Goal: Task Accomplishment & Management: Use online tool/utility

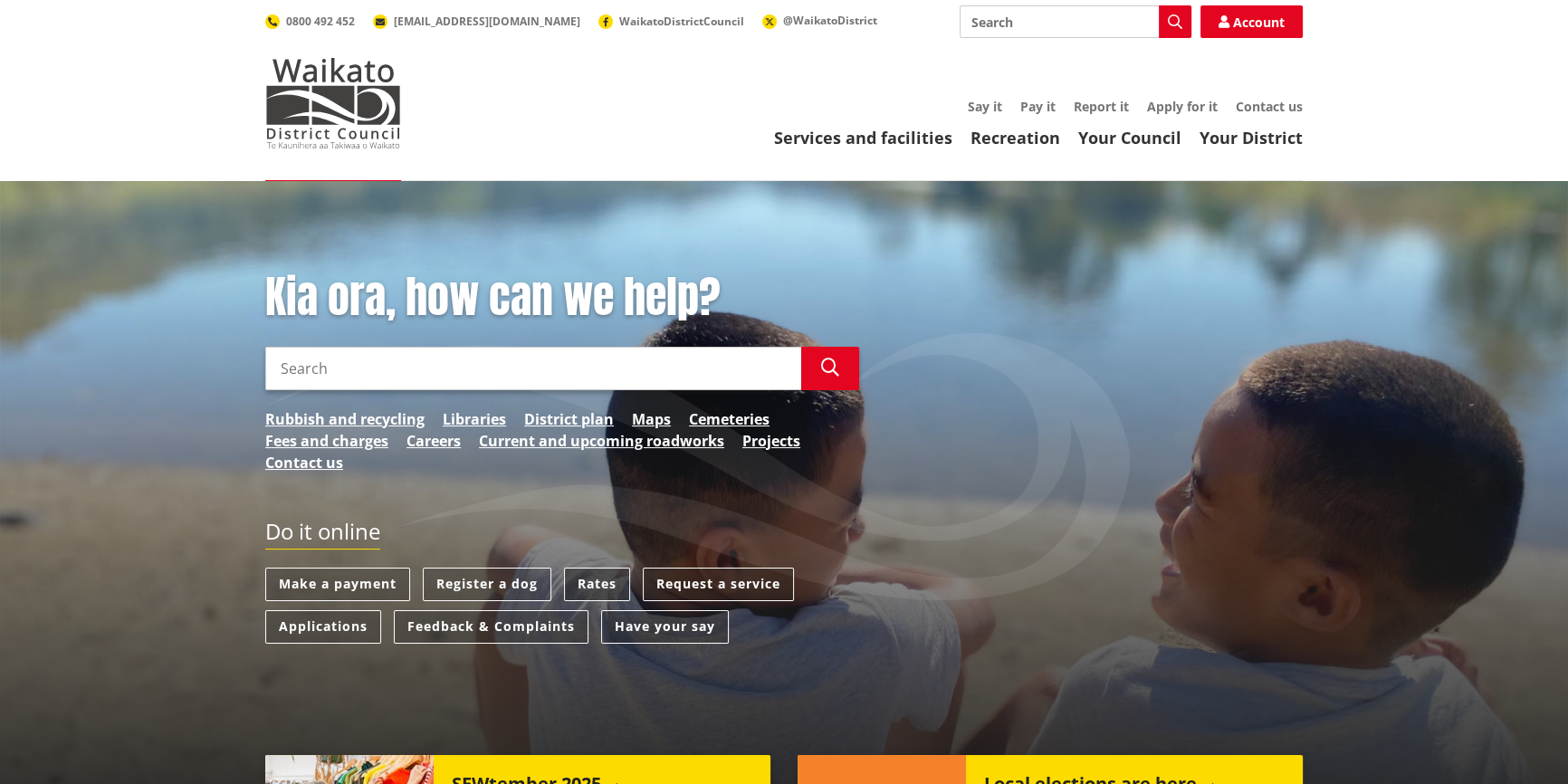
click at [607, 579] on link "Rates" at bounding box center [597, 585] width 66 height 33
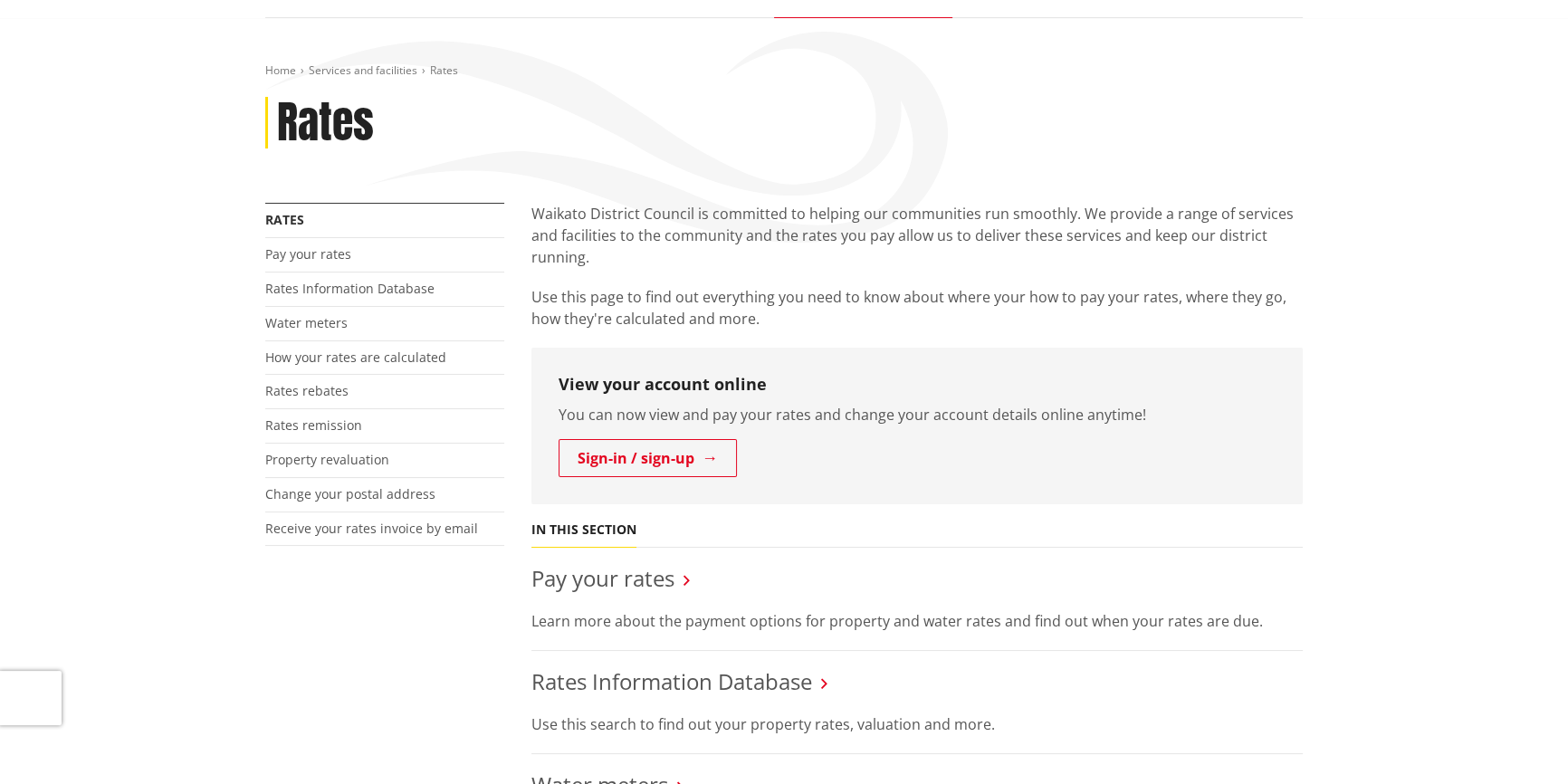
scroll to position [164, 0]
click at [629, 572] on link "Pay your rates" at bounding box center [603, 577] width 143 height 30
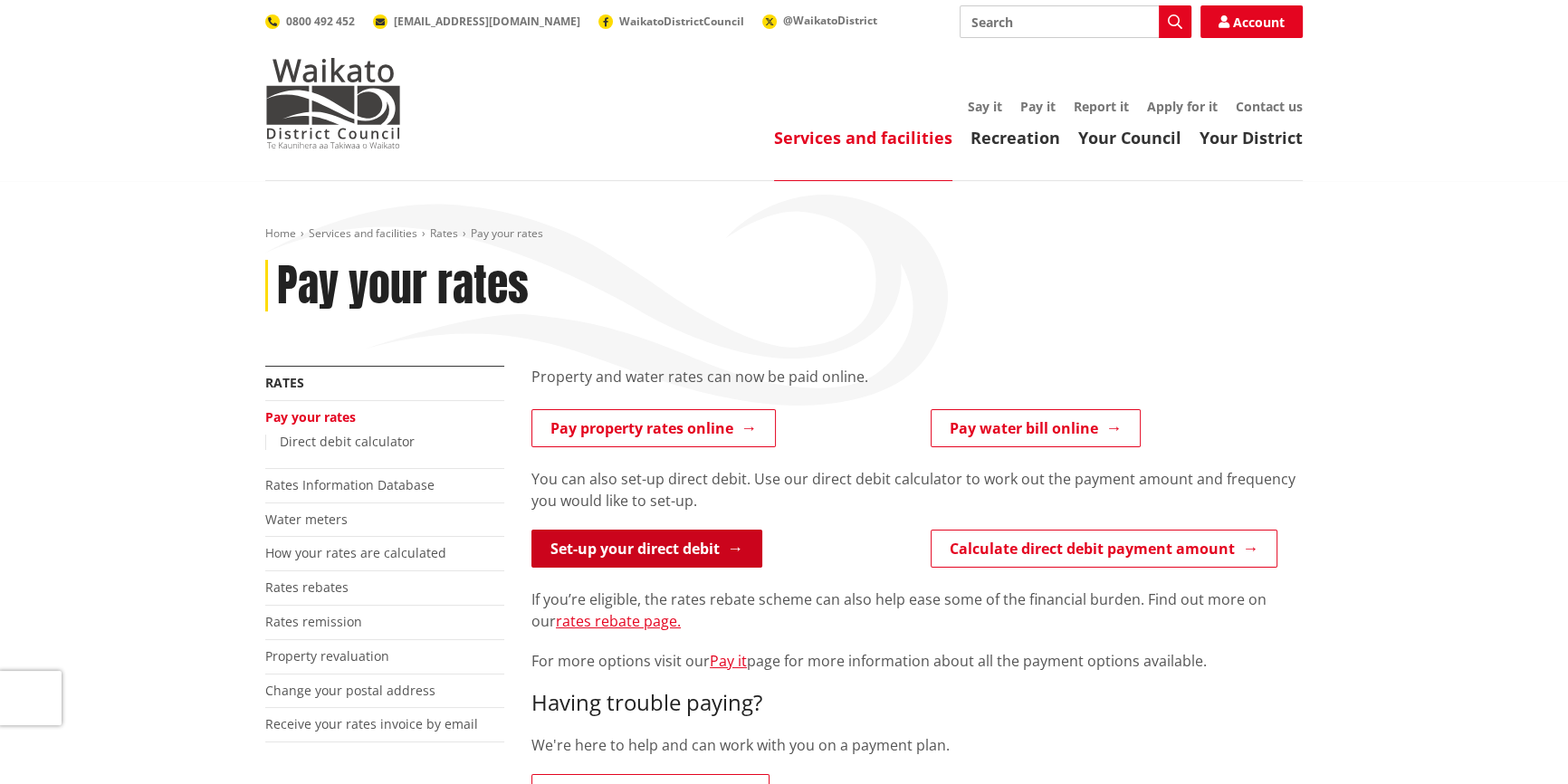
click at [738, 551] on link "Set-up your direct debit" at bounding box center [646, 549] width 231 height 38
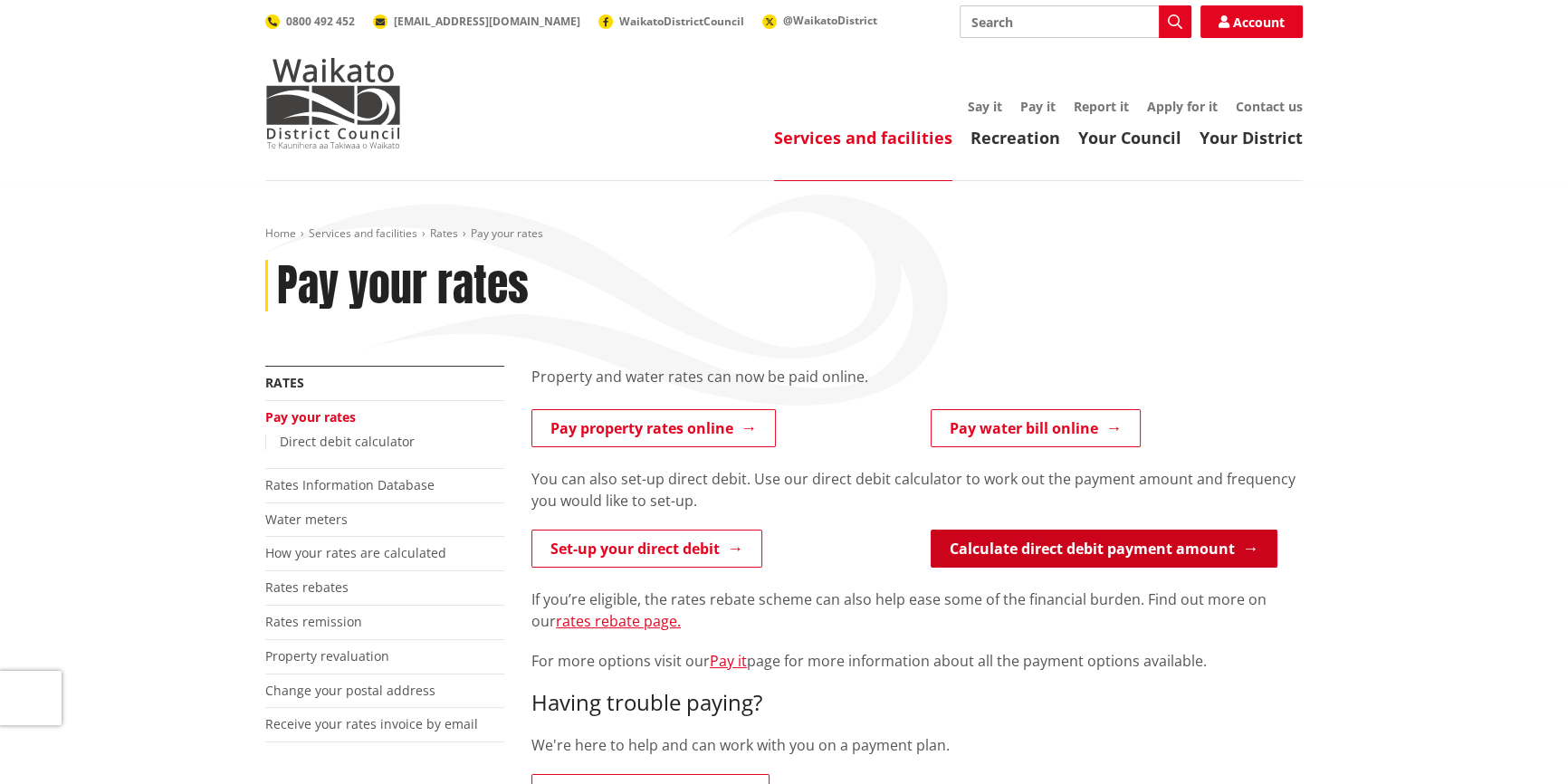
click at [1116, 549] on link "Calculate direct debit payment amount" at bounding box center [1103, 549] width 346 height 38
click at [1258, 544] on link "Calculate direct debit payment amount" at bounding box center [1103, 549] width 346 height 38
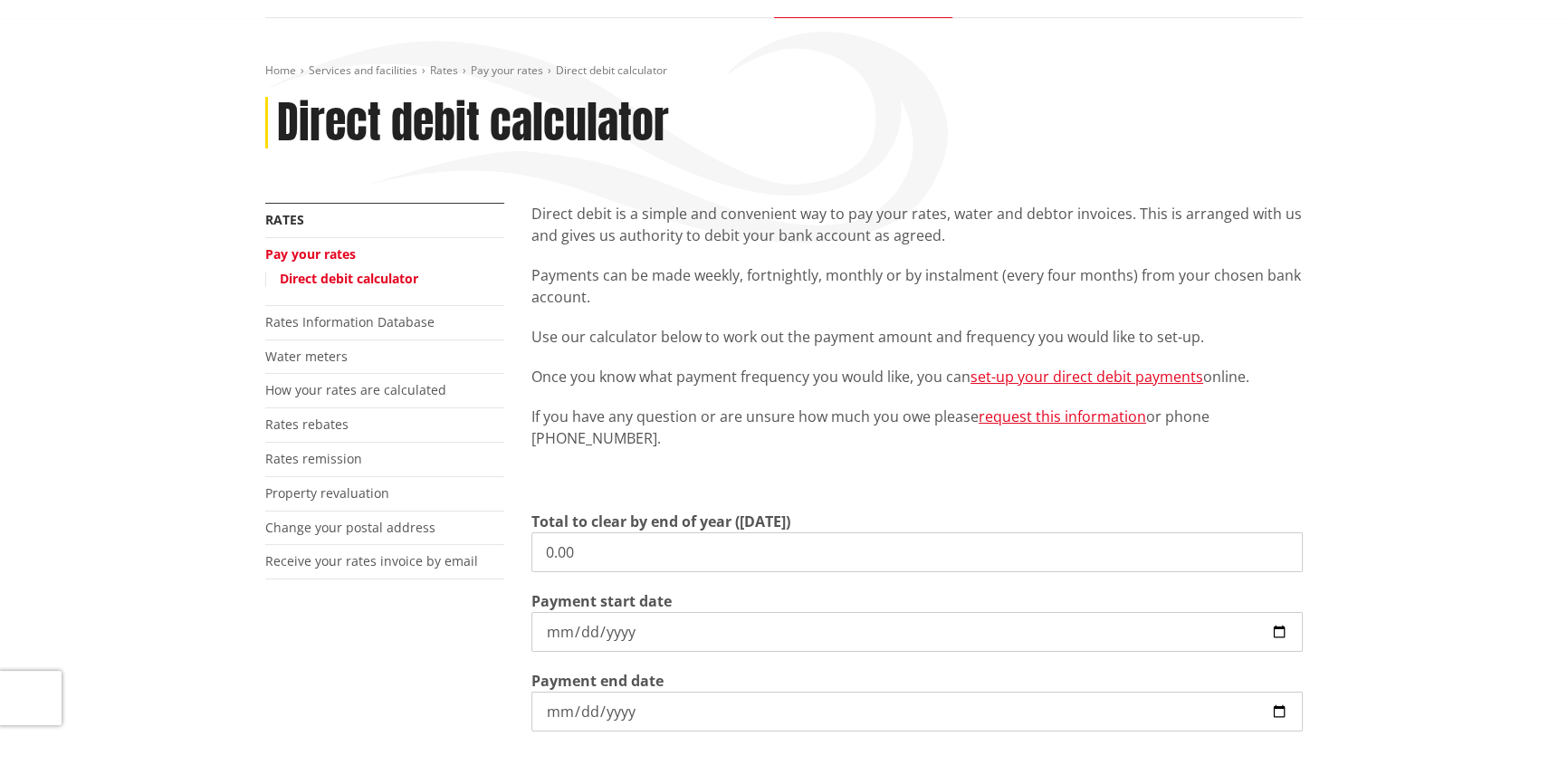
scroll to position [164, 0]
click at [557, 543] on input "0.00" at bounding box center [917, 551] width 772 height 40
drag, startPoint x: 561, startPoint y: 553, endPoint x: 515, endPoint y: 554, distance: 46.0
click at [515, 554] on div "More from this section Rates Pay your rates Direct debit calculator Rates Infor…" at bounding box center [784, 574] width 1065 height 744
type input "3,934.29"
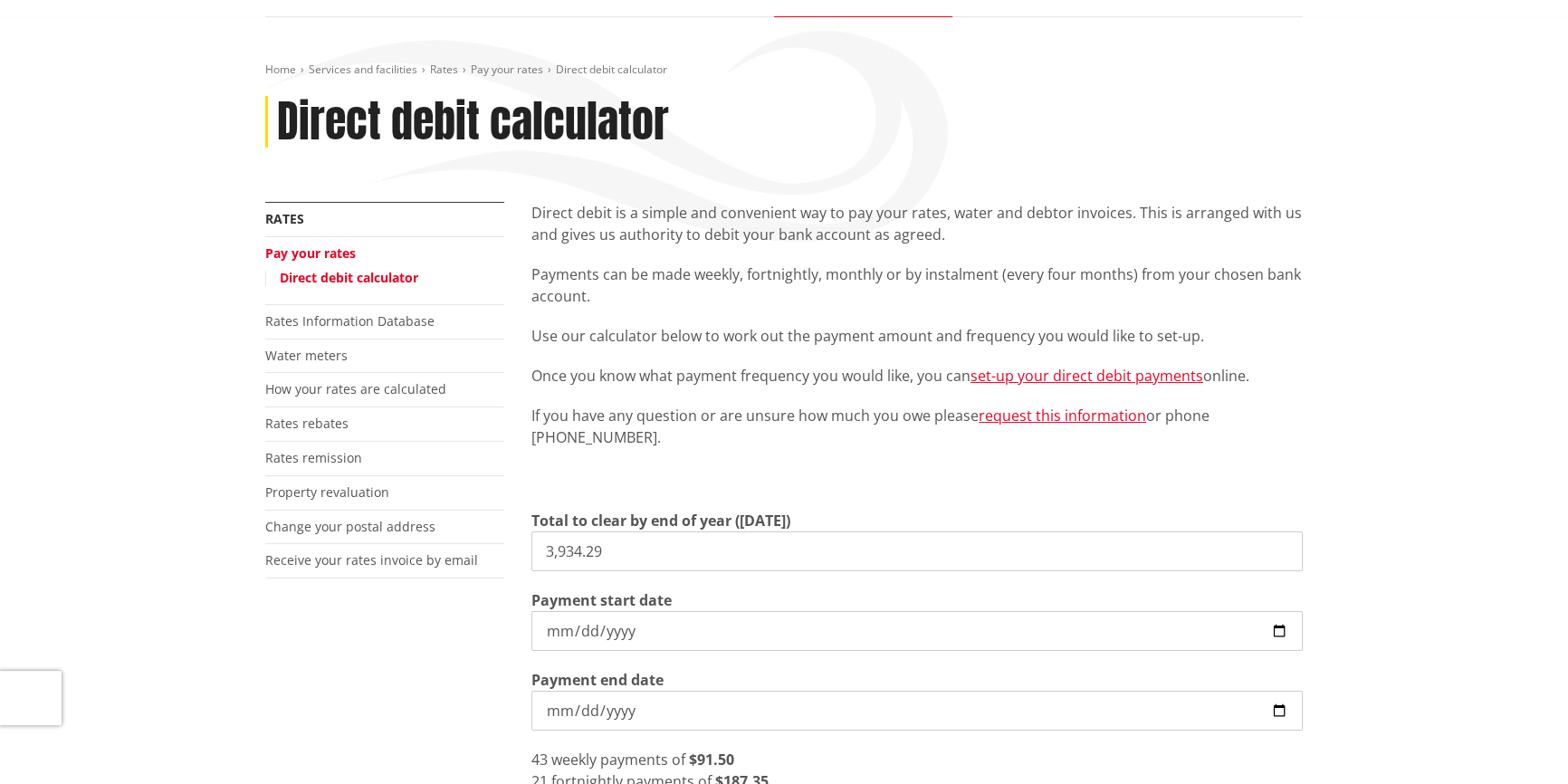
click at [638, 631] on input "2025-09-02" at bounding box center [917, 631] width 772 height 40
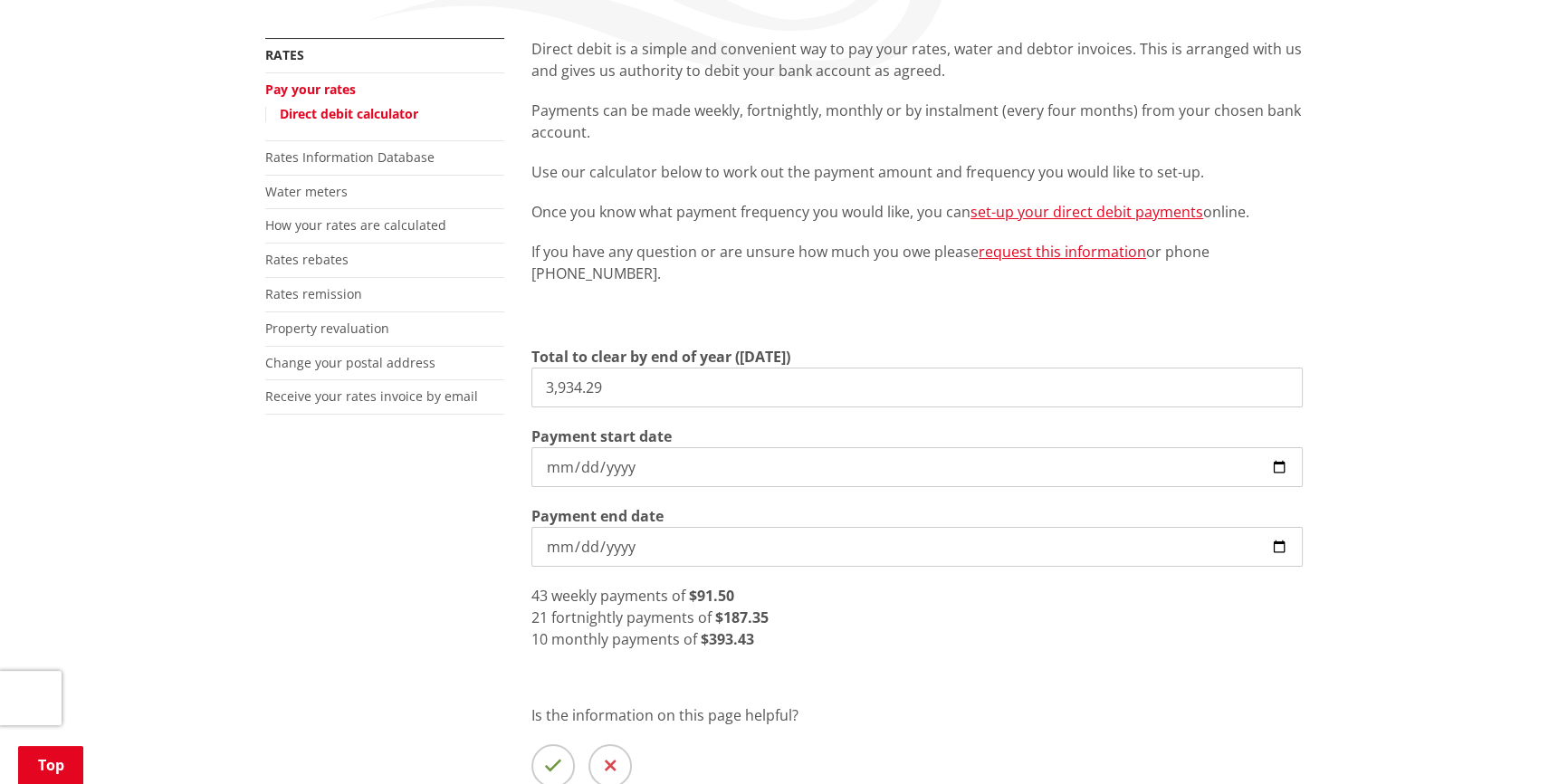
scroll to position [329, 0]
click at [653, 463] on input "2025-09-02" at bounding box center [917, 466] width 772 height 40
click at [719, 543] on input "2026-06-30" at bounding box center [917, 546] width 772 height 40
click at [559, 465] on input "2025-09-02" at bounding box center [917, 466] width 772 height 40
click at [1279, 541] on input "2026-06-30" at bounding box center [917, 546] width 772 height 40
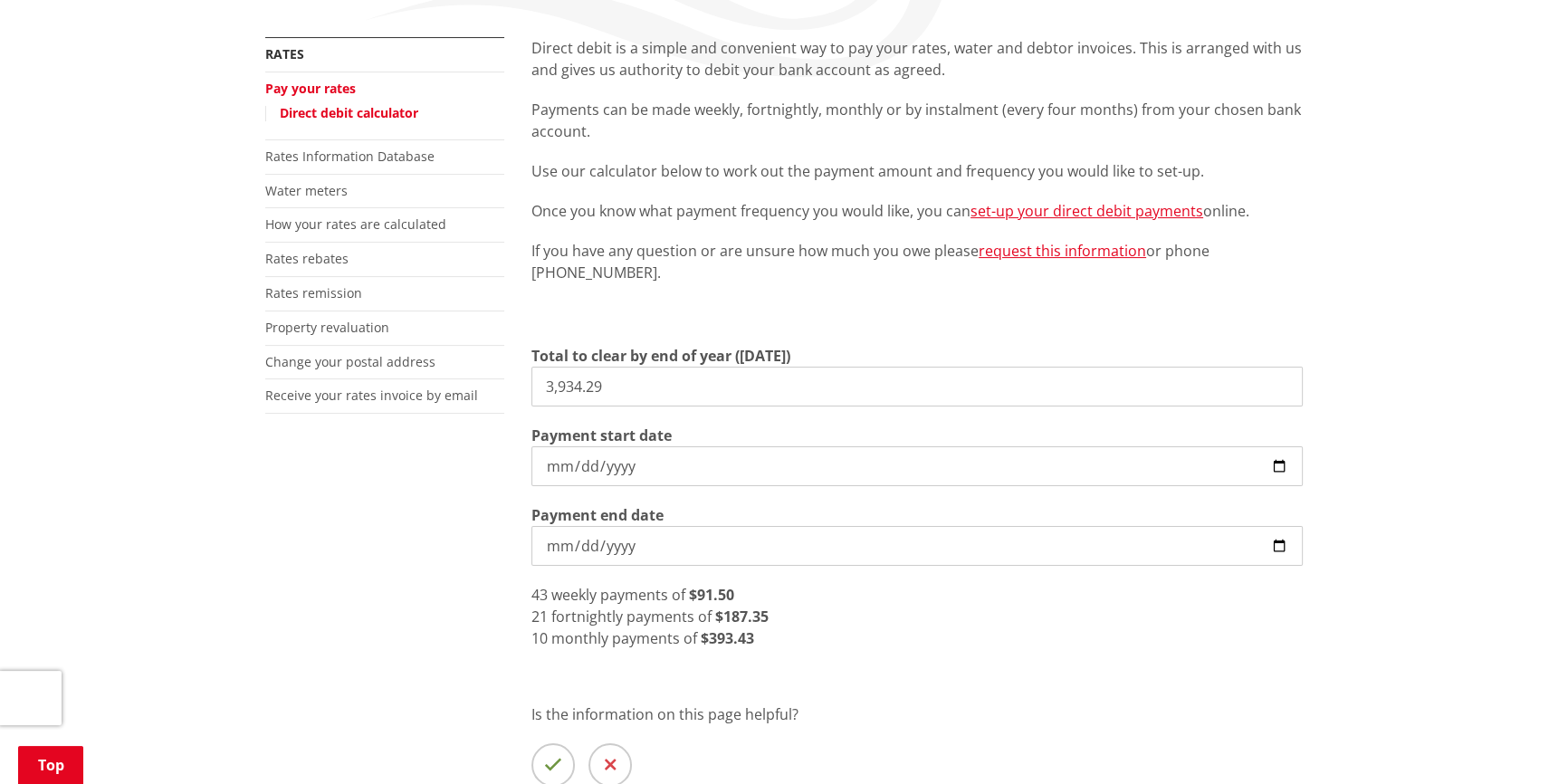
click at [1280, 464] on input "2025-09-02" at bounding box center [917, 466] width 772 height 40
click at [1125, 460] on input "2025-09-02" at bounding box center [917, 466] width 772 height 40
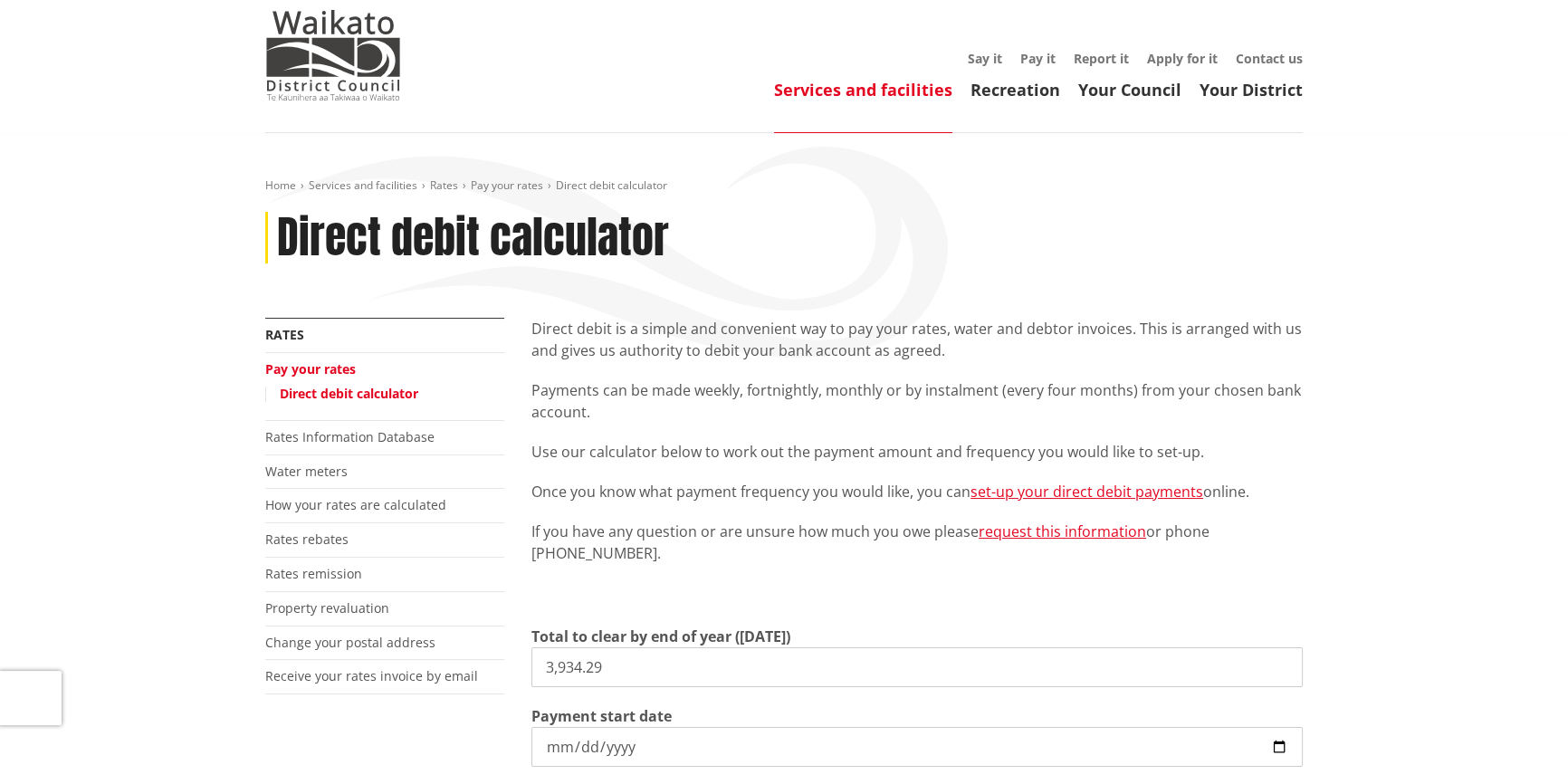
scroll to position [0, 0]
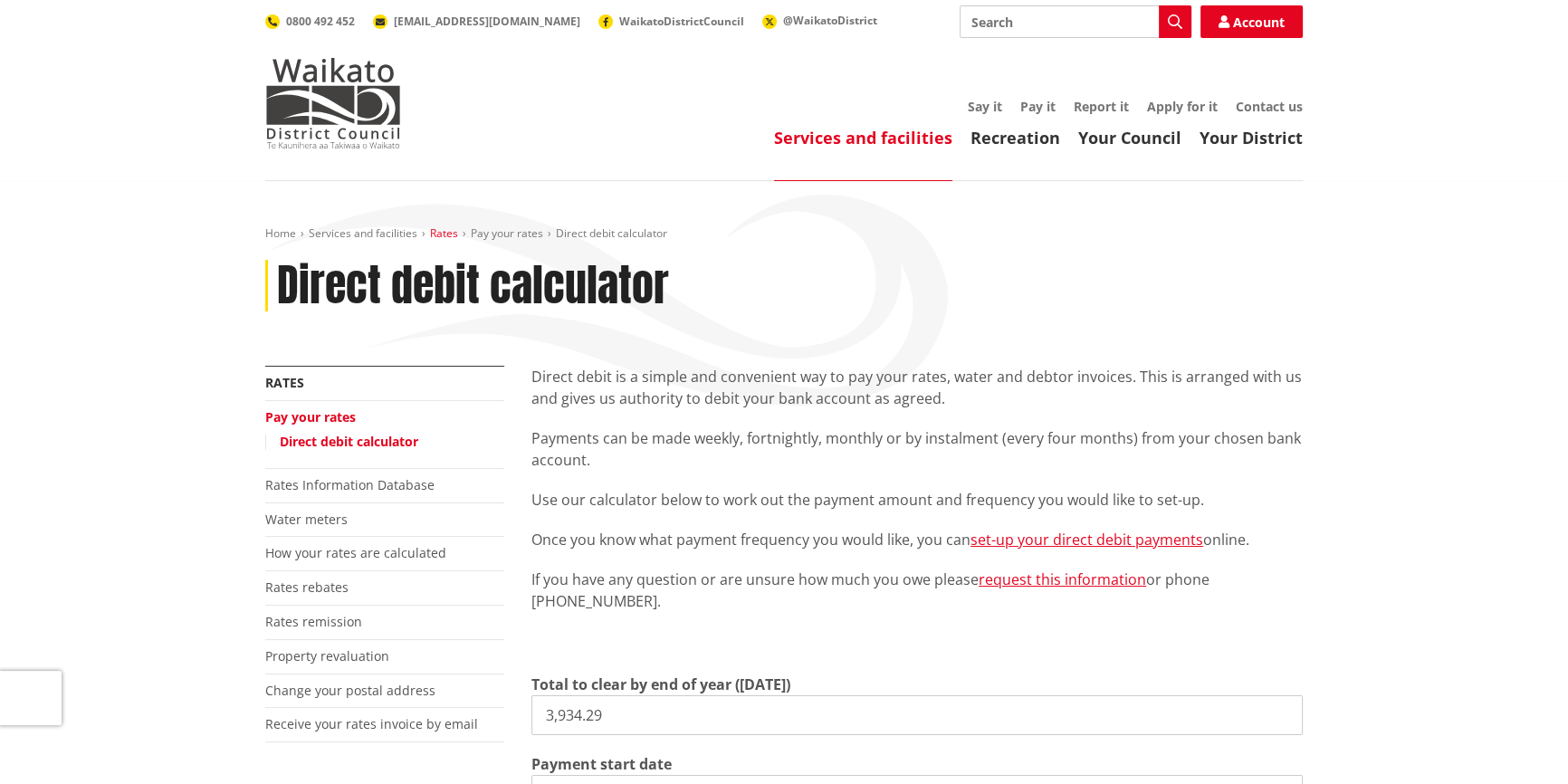
click at [443, 235] on link "Rates" at bounding box center [444, 233] width 28 height 16
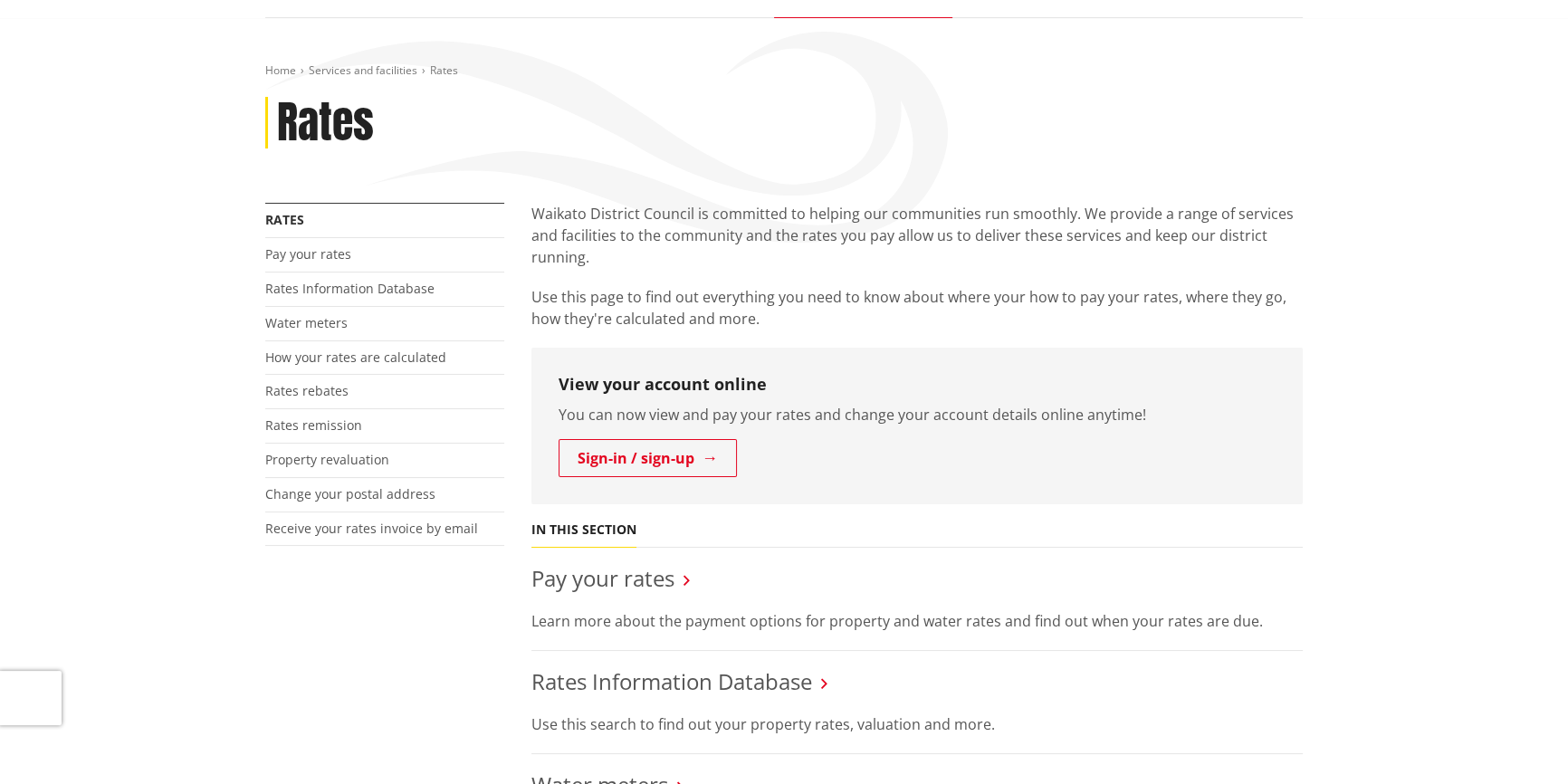
scroll to position [164, 0]
click at [602, 578] on link "Pay your rates" at bounding box center [603, 577] width 143 height 30
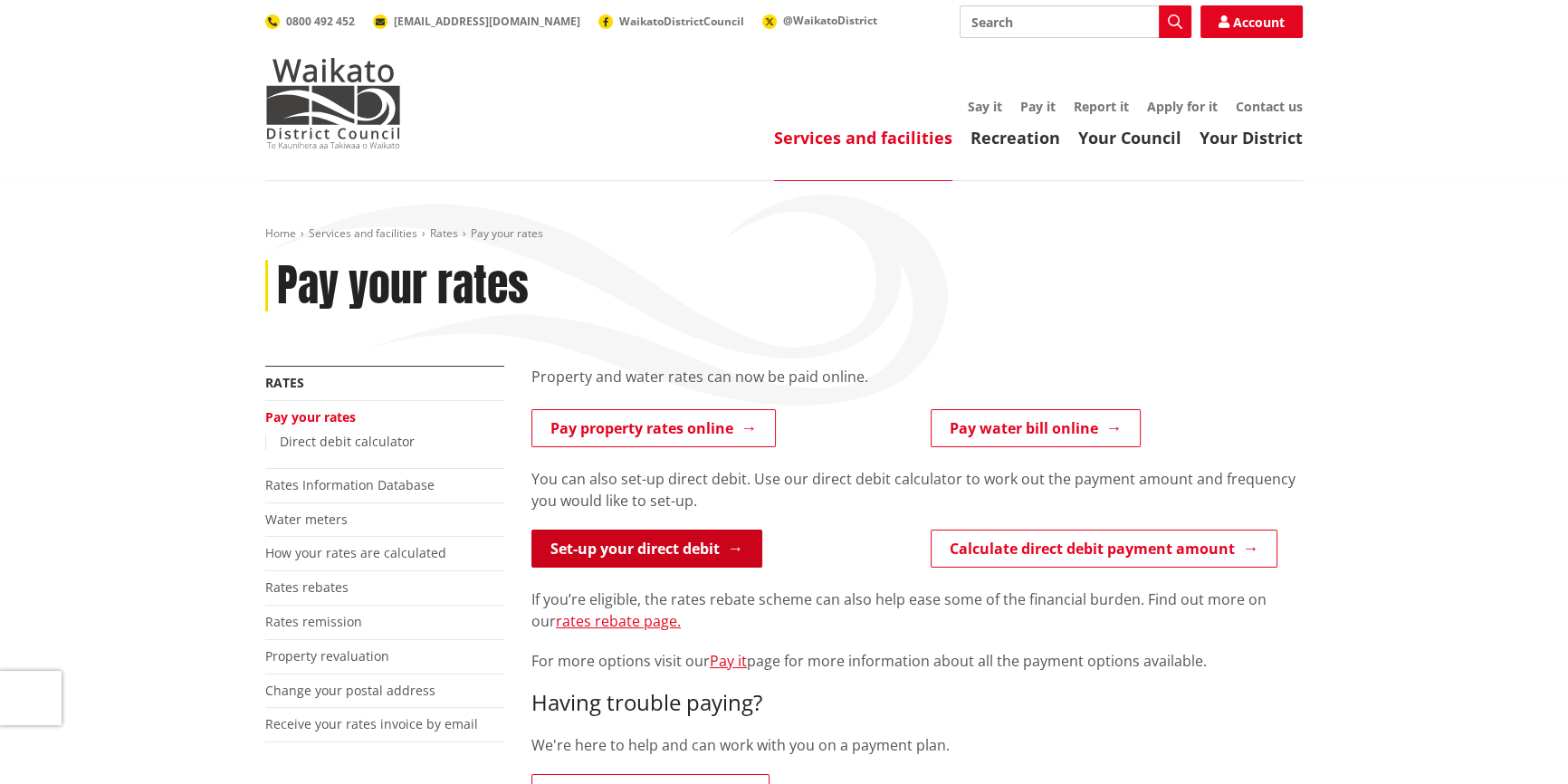
click at [621, 545] on link "Set-up your direct debit" at bounding box center [646, 549] width 231 height 38
